Goal: Task Accomplishment & Management: Complete application form

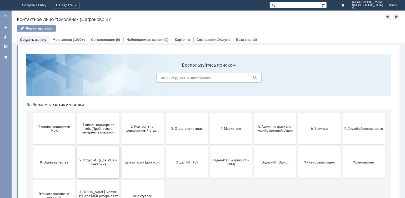
click at [92, 162] on span "9. Отдел-ИТ (Для МБК и Пекарни)" at bounding box center [98, 162] width 39 height 8
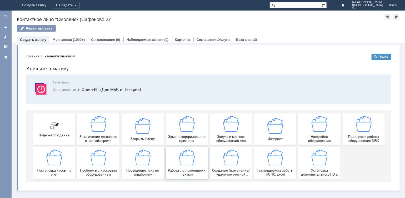
click at [197, 157] on div "Работа с отложенными чеками" at bounding box center [186, 162] width 39 height 27
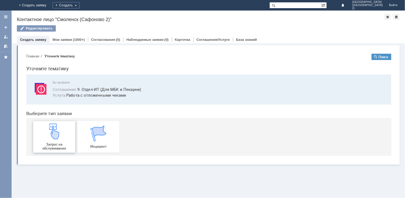
click at [53, 148] on span "Запрос на обслуживание" at bounding box center [53, 146] width 39 height 8
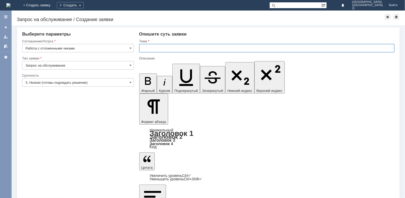
click at [163, 48] on input "text" at bounding box center [267, 48] width 256 height 8
type input "отл чек"
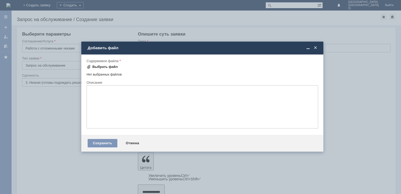
click at [104, 67] on div "Выбрать файл" at bounding box center [105, 67] width 26 height 4
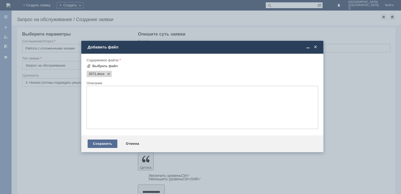
click at [104, 146] on div "Сохранить" at bounding box center [103, 144] width 30 height 8
